Goal: Navigation & Orientation: Go to known website

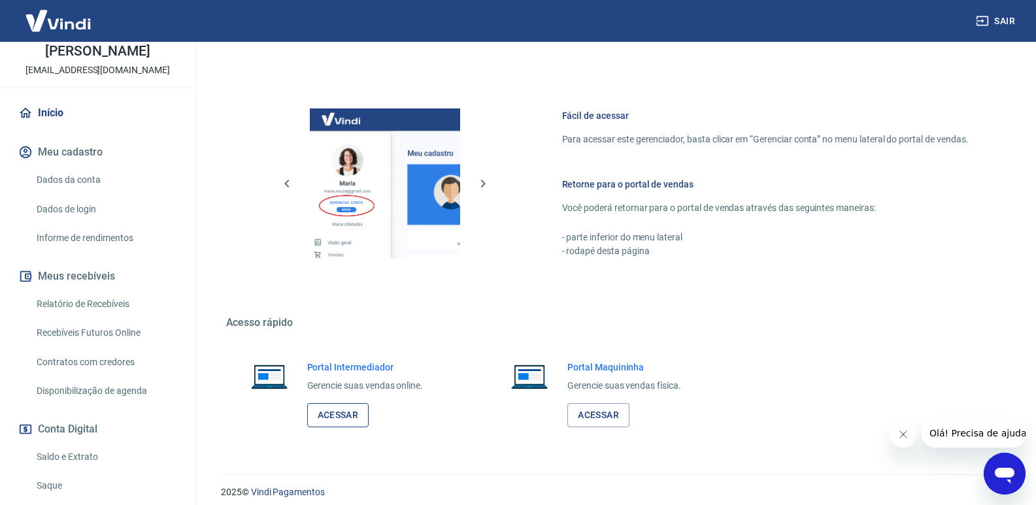
scroll to position [616, 0]
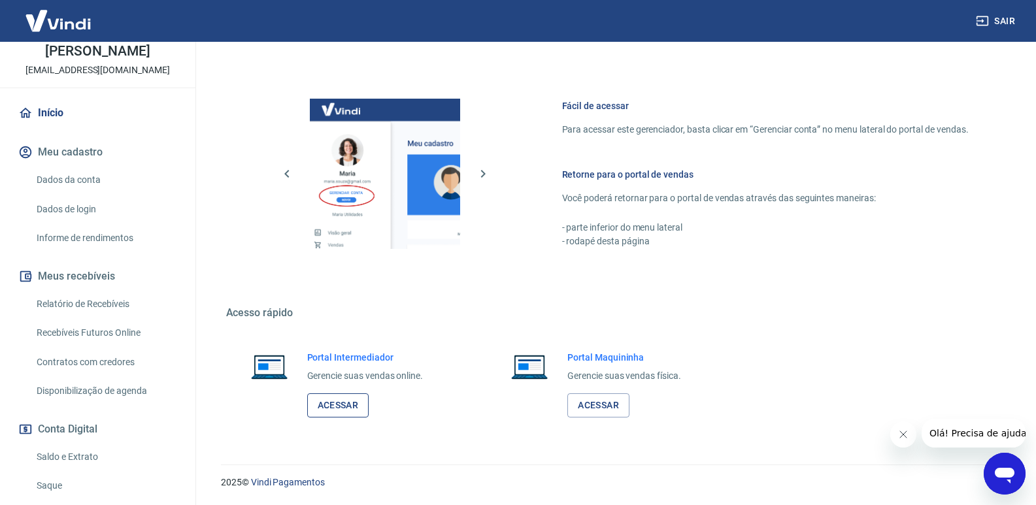
click at [347, 408] on link "Acessar" at bounding box center [338, 406] width 62 height 24
